Goal: Information Seeking & Learning: Learn about a topic

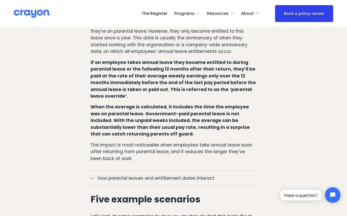
scroll to position [408, 0]
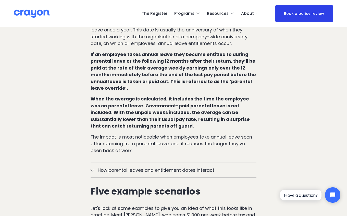
click at [96, 166] on span "How parental leaves and entitlement dates interact" at bounding box center [175, 169] width 163 height 7
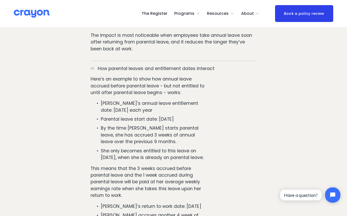
scroll to position [510, 0]
click at [177, 164] on p "This means that the 3 weeks accrued before parental leave and the 1 week accrue…" at bounding box center [149, 181] width 116 height 34
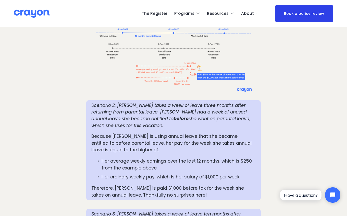
scroll to position [892, 0]
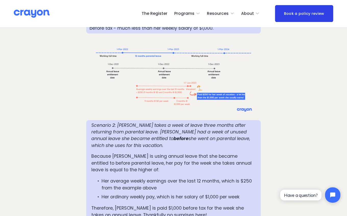
click at [153, 145] on div "Scenario 2: Mia takes a week of leave three months after returning from parenta…" at bounding box center [173, 170] width 164 height 96
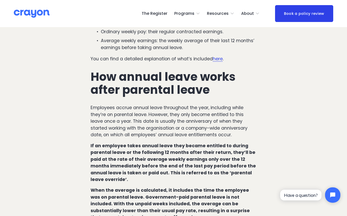
scroll to position [0, 0]
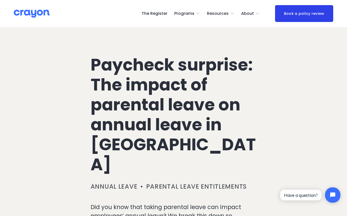
click at [170, 182] on link "Parental leave entitlements" at bounding box center [196, 186] width 101 height 8
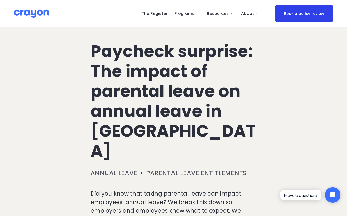
scroll to position [20, 0]
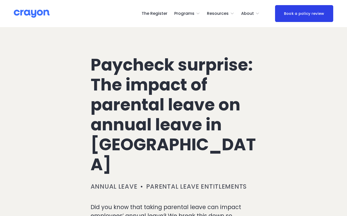
scroll to position [20, 0]
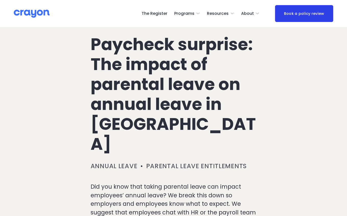
click at [198, 182] on p "Did you know that taking parental leave can impact employees’ annual leave? We …" at bounding box center [174, 203] width 166 height 43
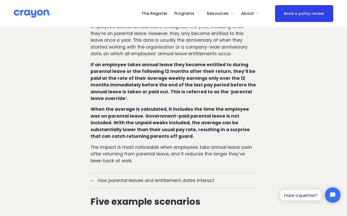
scroll to position [408, 0]
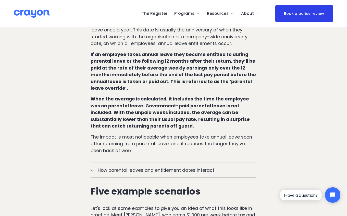
click at [187, 166] on span "How parental leaves and entitlement dates interact" at bounding box center [175, 169] width 163 height 7
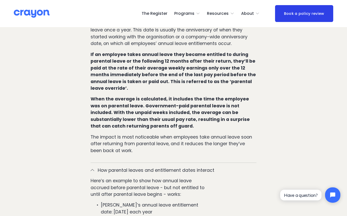
drag, startPoint x: 199, startPoint y: 179, endPoint x: 200, endPoint y: 176, distance: 3.4
click at [200, 201] on p "[PERSON_NAME]’s annual leave entitlement date: [DATE] each year" at bounding box center [154, 208] width 106 height 14
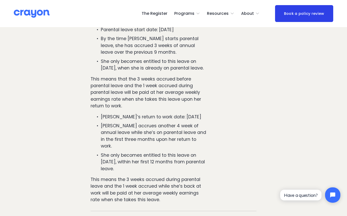
scroll to position [602, 0]
